Goal: Transaction & Acquisition: Purchase product/service

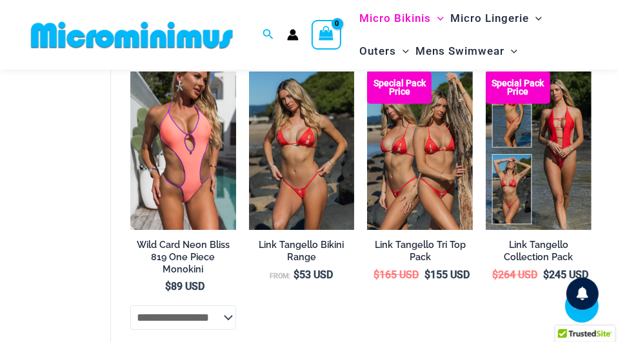
scroll to position [2640, 0]
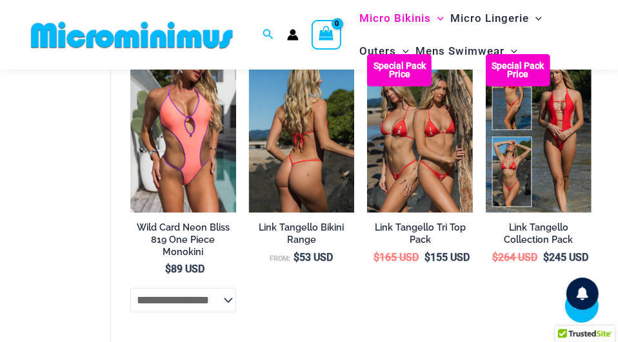
click at [282, 189] on img at bounding box center [302, 133] width 106 height 159
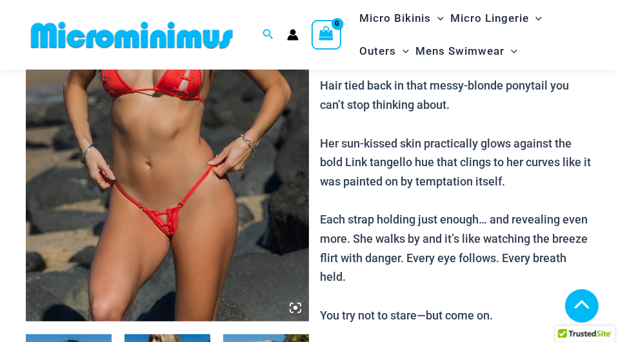
scroll to position [299, 0]
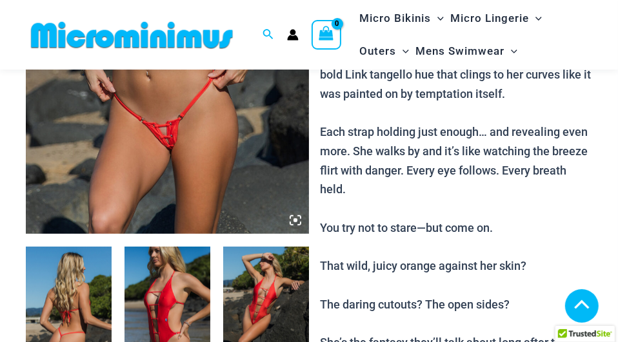
click at [294, 221] on icon at bounding box center [295, 221] width 4 height 4
click at [298, 220] on icon at bounding box center [296, 221] width 12 height 12
click at [277, 173] on img at bounding box center [167, 21] width 283 height 425
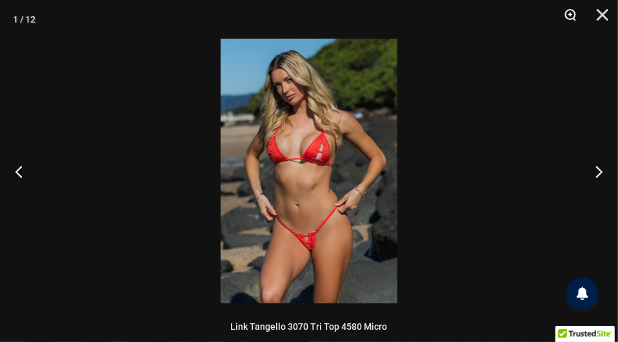
click at [570, 10] on button "Zoom" at bounding box center [565, 19] width 32 height 39
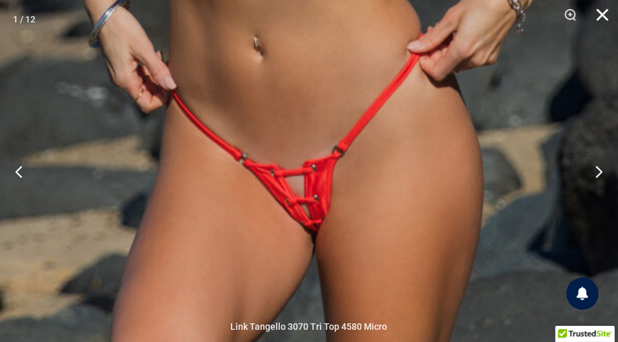
click at [600, 13] on button "Close" at bounding box center [598, 19] width 32 height 39
